Goal: Task Accomplishment & Management: Manage account settings

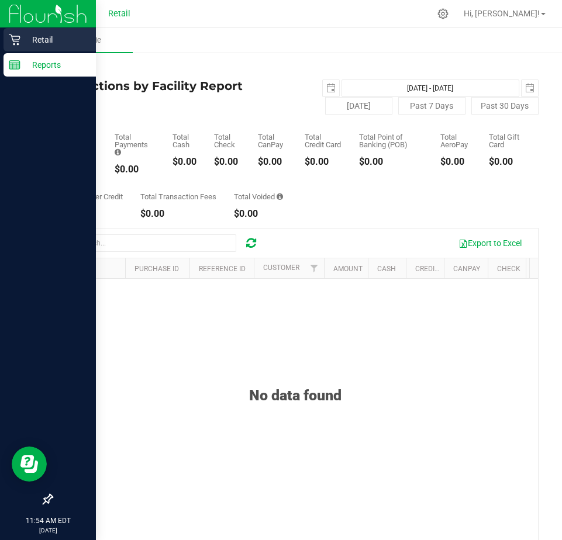
click at [37, 39] on p "Retail" at bounding box center [55, 40] width 70 height 14
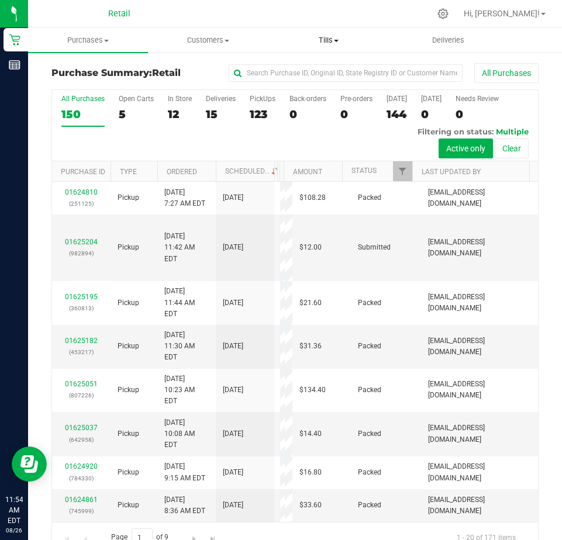
click at [325, 37] on span "Tills" at bounding box center [328, 40] width 119 height 11
click at [320, 66] on span "Manage tills" at bounding box center [307, 71] width 79 height 10
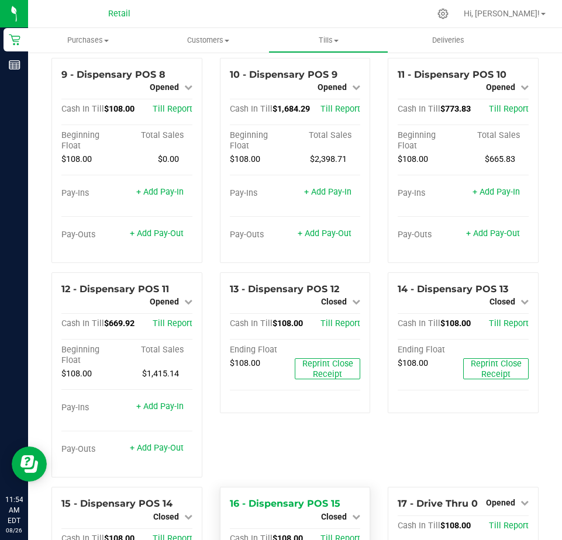
scroll to position [702, 0]
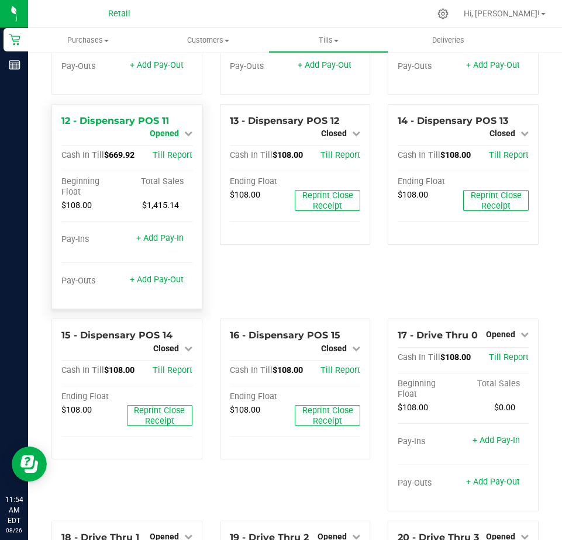
click at [164, 138] on span "Opened" at bounding box center [164, 133] width 29 height 9
click at [170, 149] on link "Close Till" at bounding box center [166, 143] width 32 height 9
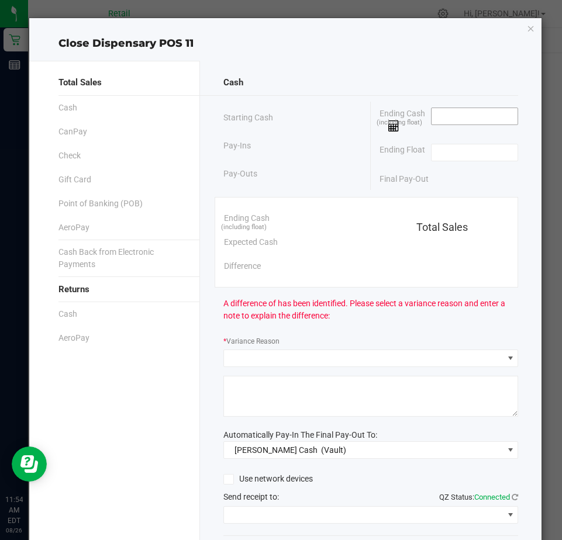
click at [435, 119] on input at bounding box center [475, 116] width 86 height 16
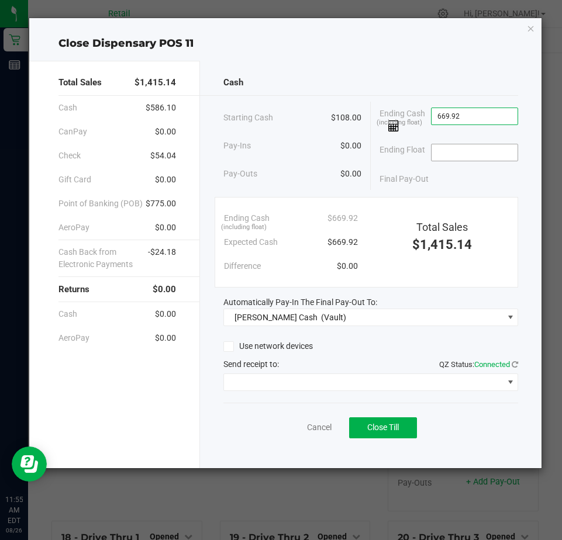
type input "$669.92"
click at [447, 147] on input at bounding box center [475, 152] width 86 height 16
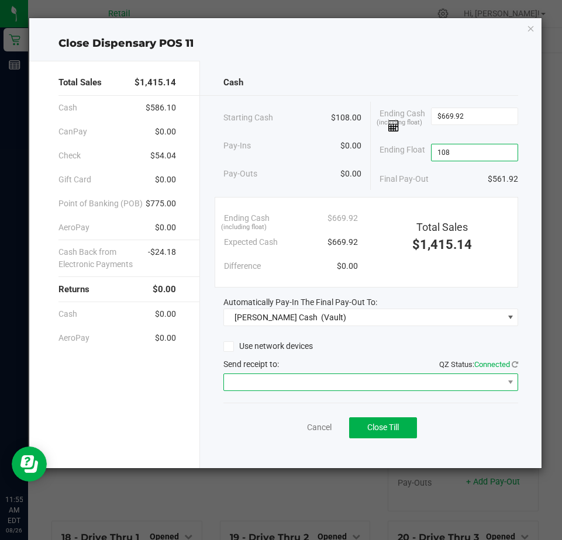
type input "$108.00"
click at [251, 378] on span at bounding box center [363, 382] width 279 height 16
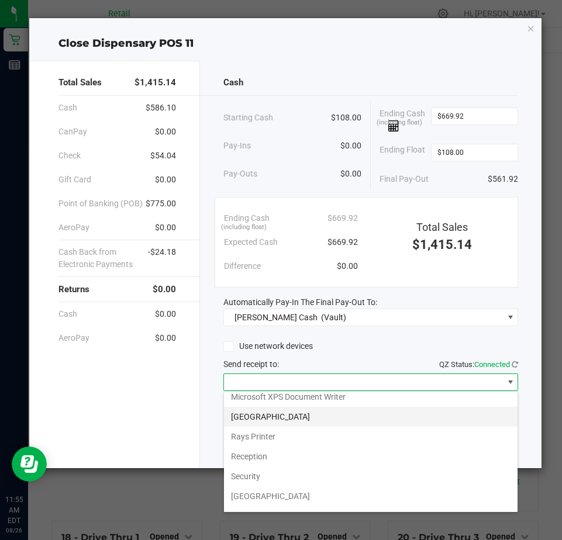
scroll to position [181, 0]
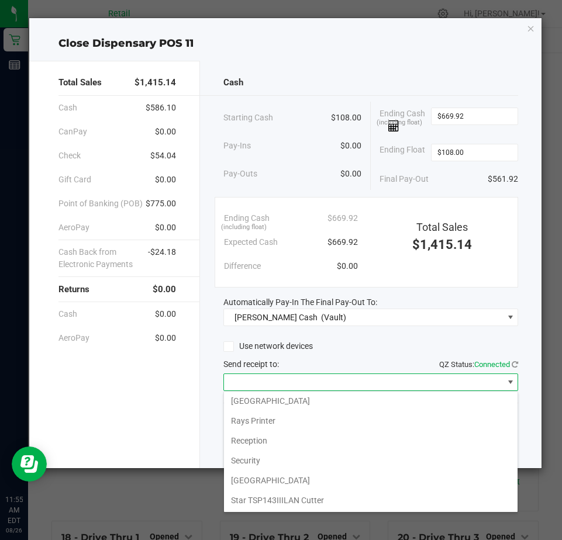
drag, startPoint x: 246, startPoint y: 501, endPoint x: 249, endPoint y: 494, distance: 7.3
click at [246, 499] on Cutter "Star TSP143IIILAN Cutter" at bounding box center [371, 501] width 294 height 20
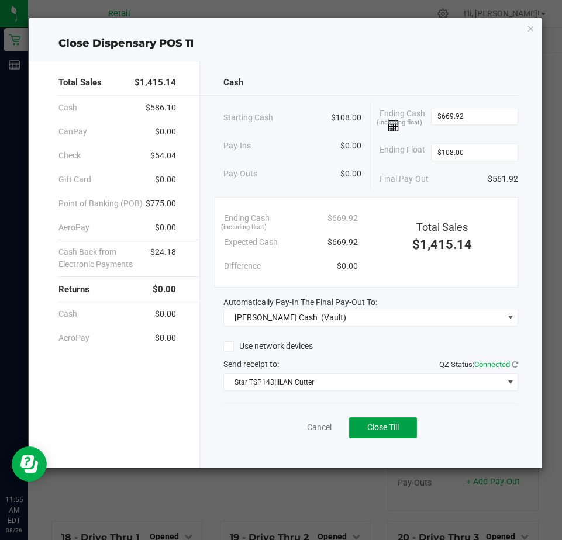
click at [373, 426] on span "Close Till" at bounding box center [383, 427] width 32 height 9
click at [291, 430] on link "Dismiss" at bounding box center [294, 428] width 28 height 12
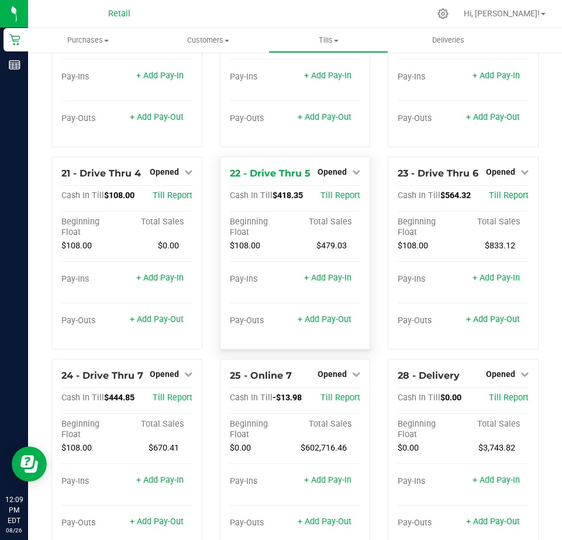
scroll to position [1238, 0]
